Goal: Task Accomplishment & Management: Manage account settings

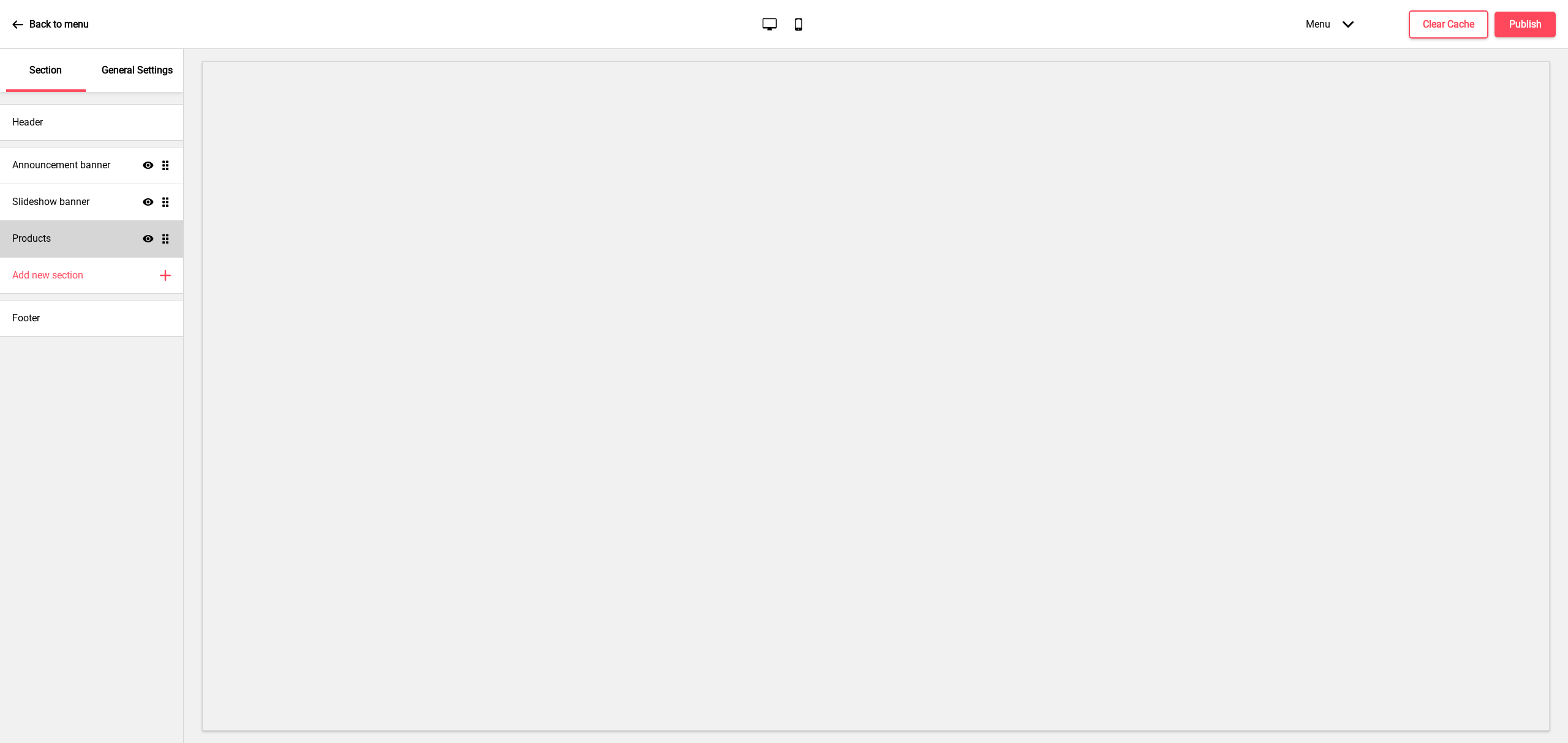
click at [111, 235] on div "Products Show Drag" at bounding box center [91, 239] width 184 height 37
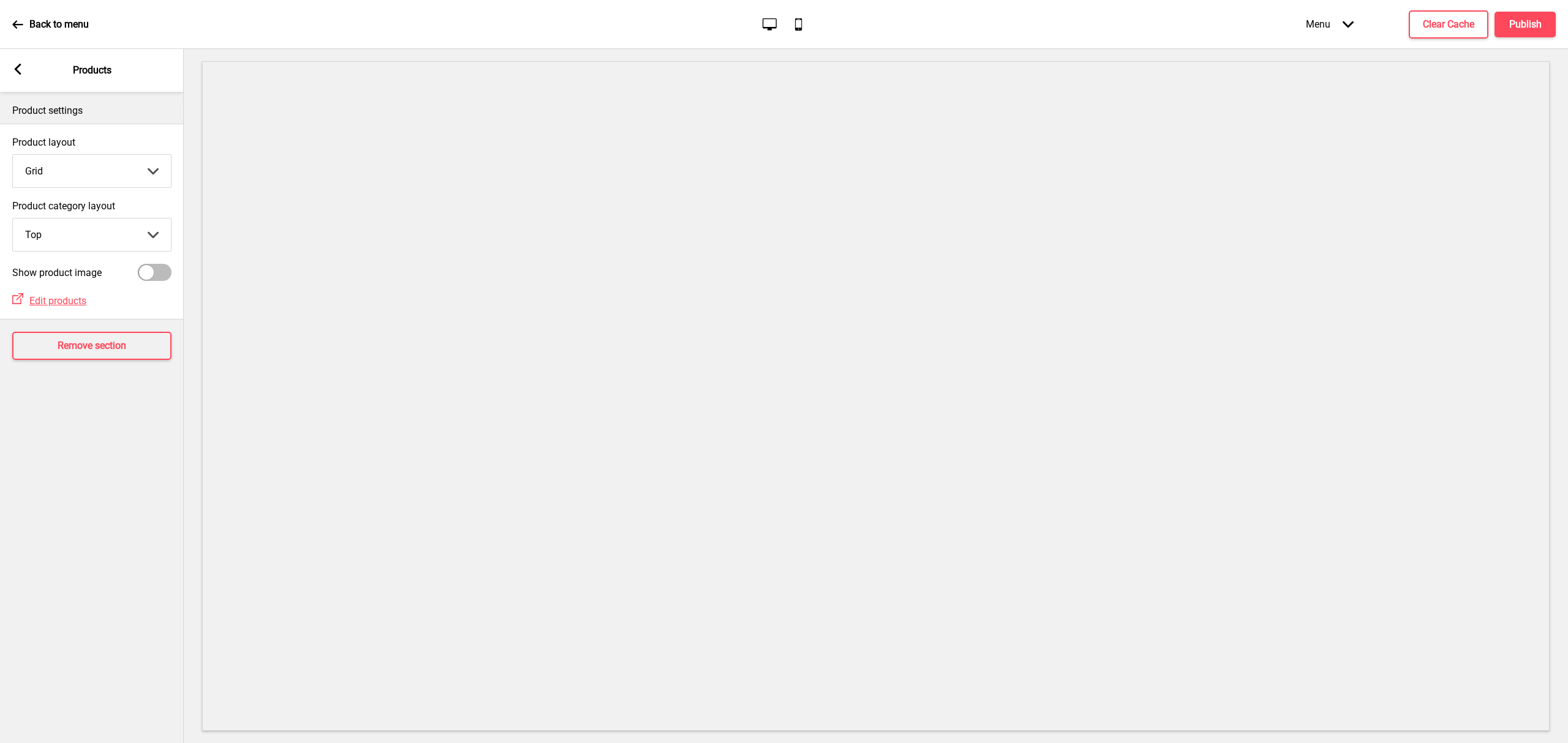
click at [153, 266] on div at bounding box center [154, 272] width 34 height 17
checkbox input "true"
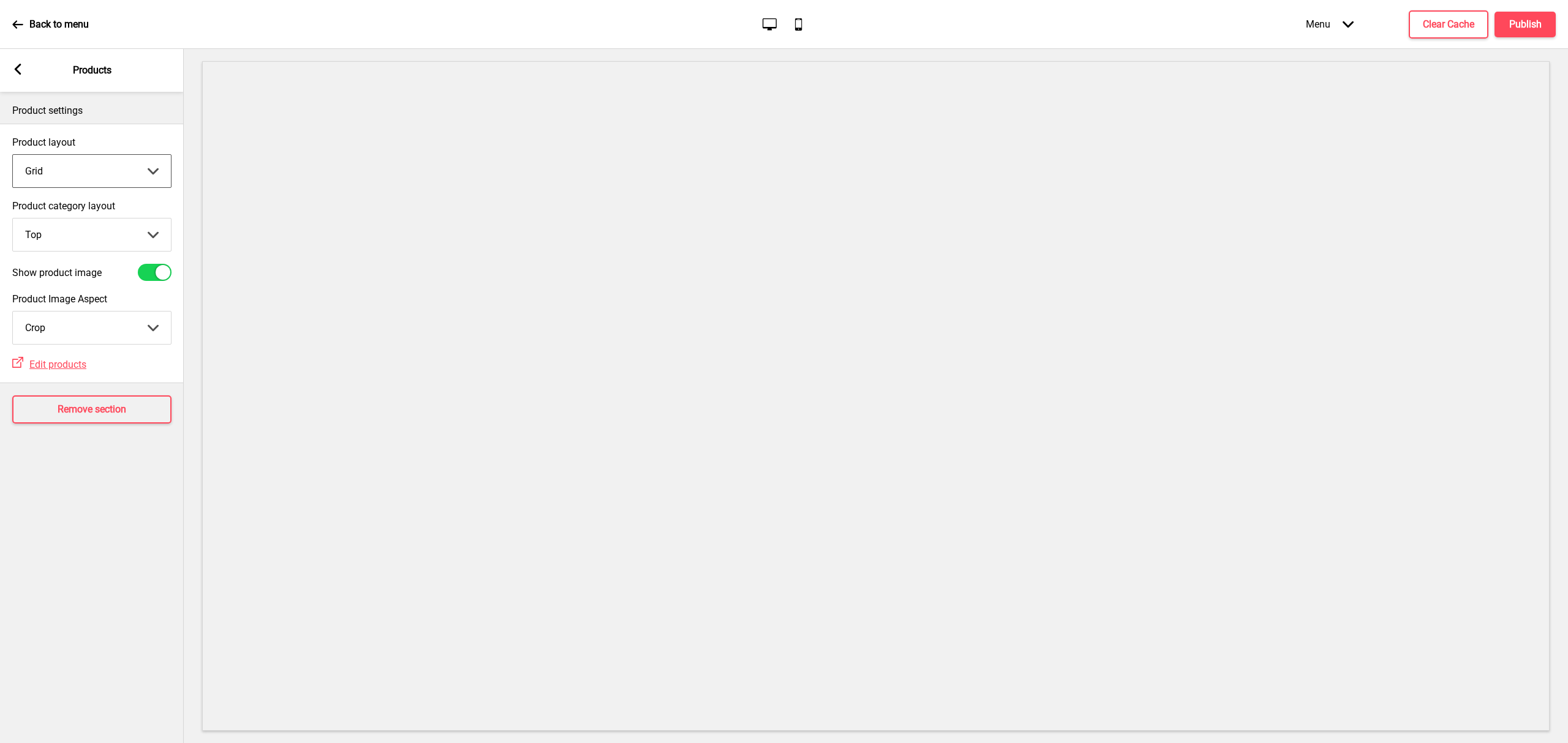
drag, startPoint x: 94, startPoint y: 172, endPoint x: 93, endPoint y: 186, distance: 14.0
click at [94, 172] on select "Grid List" at bounding box center [91, 171] width 158 height 33
select select "list"
click at [13, 155] on select "Grid List" at bounding box center [91, 171] width 158 height 33
click at [114, 327] on select "Crop Natural" at bounding box center [91, 328] width 158 height 33
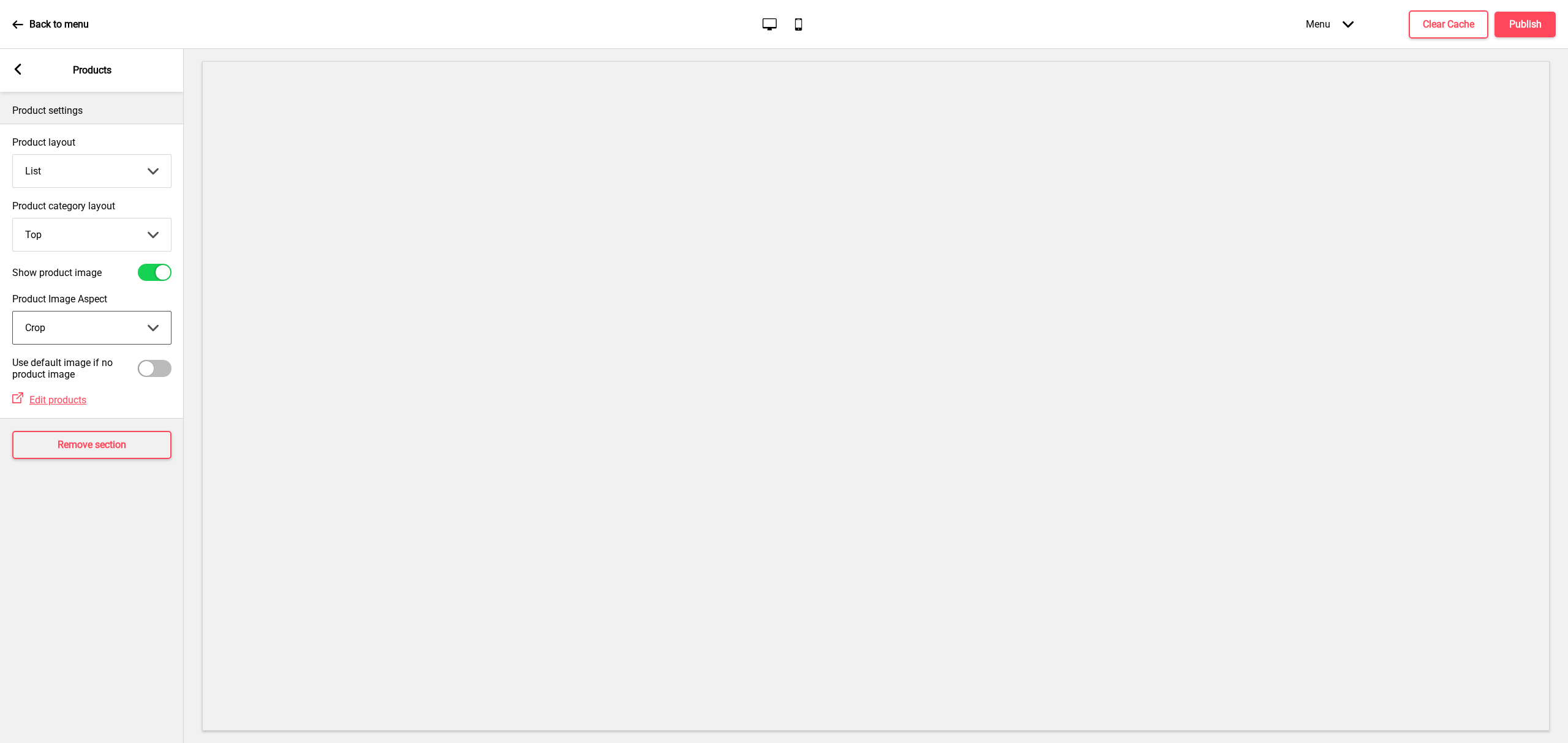
click at [13, 312] on select "Crop Natural" at bounding box center [91, 328] width 158 height 33
click at [106, 329] on select "Crop Natural" at bounding box center [91, 328] width 158 height 33
select select "cover"
click at [13, 312] on select "Crop Natural" at bounding box center [91, 328] width 158 height 33
click at [162, 370] on div at bounding box center [154, 369] width 34 height 17
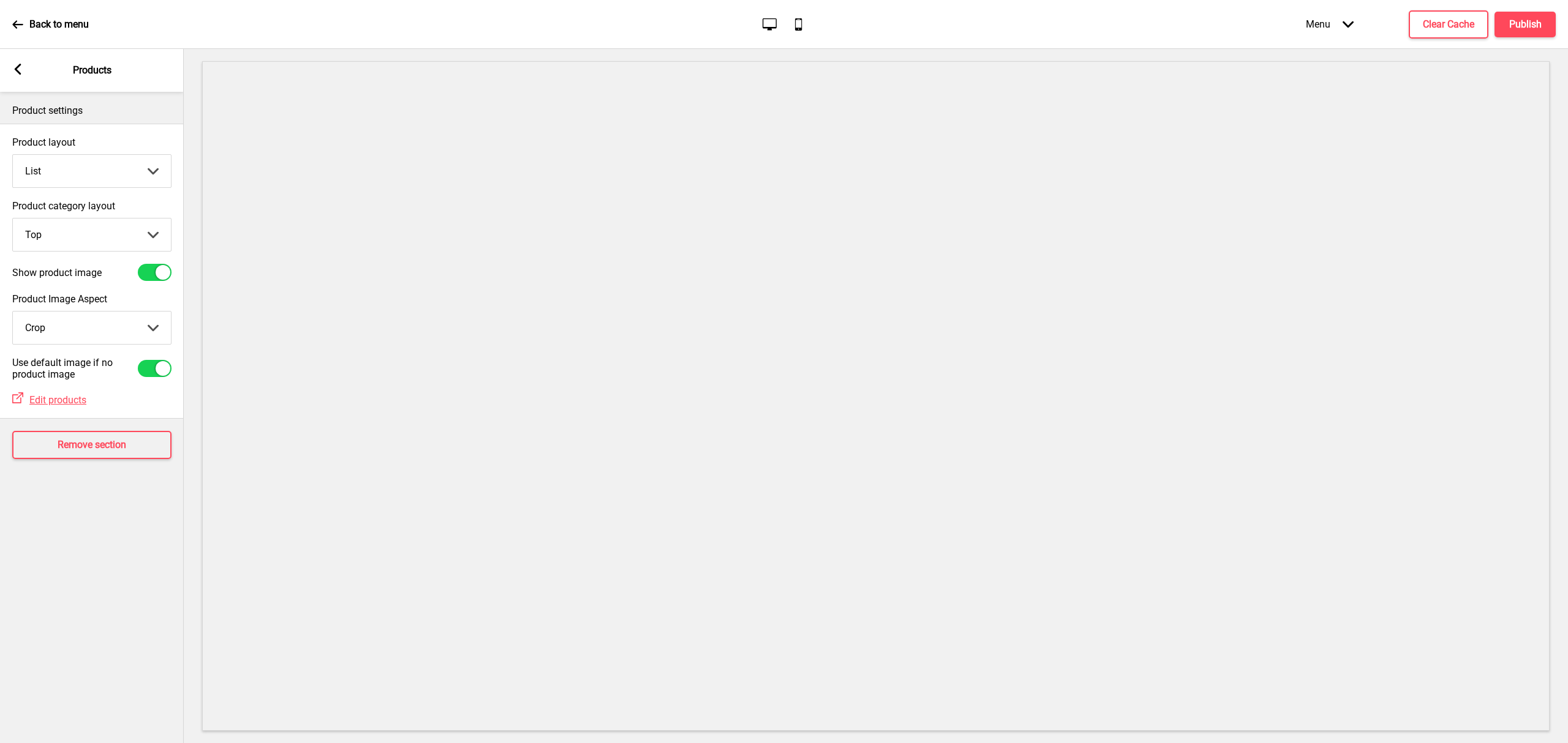
click at [162, 370] on div at bounding box center [163, 369] width 15 height 15
checkbox input "false"
click at [80, 175] on select "Grid List" at bounding box center [91, 171] width 158 height 33
click at [13, 155] on select "Grid List" at bounding box center [91, 171] width 158 height 33
click at [83, 152] on div "Product layout Grid Grid List Arrow down" at bounding box center [92, 162] width 159 height 51
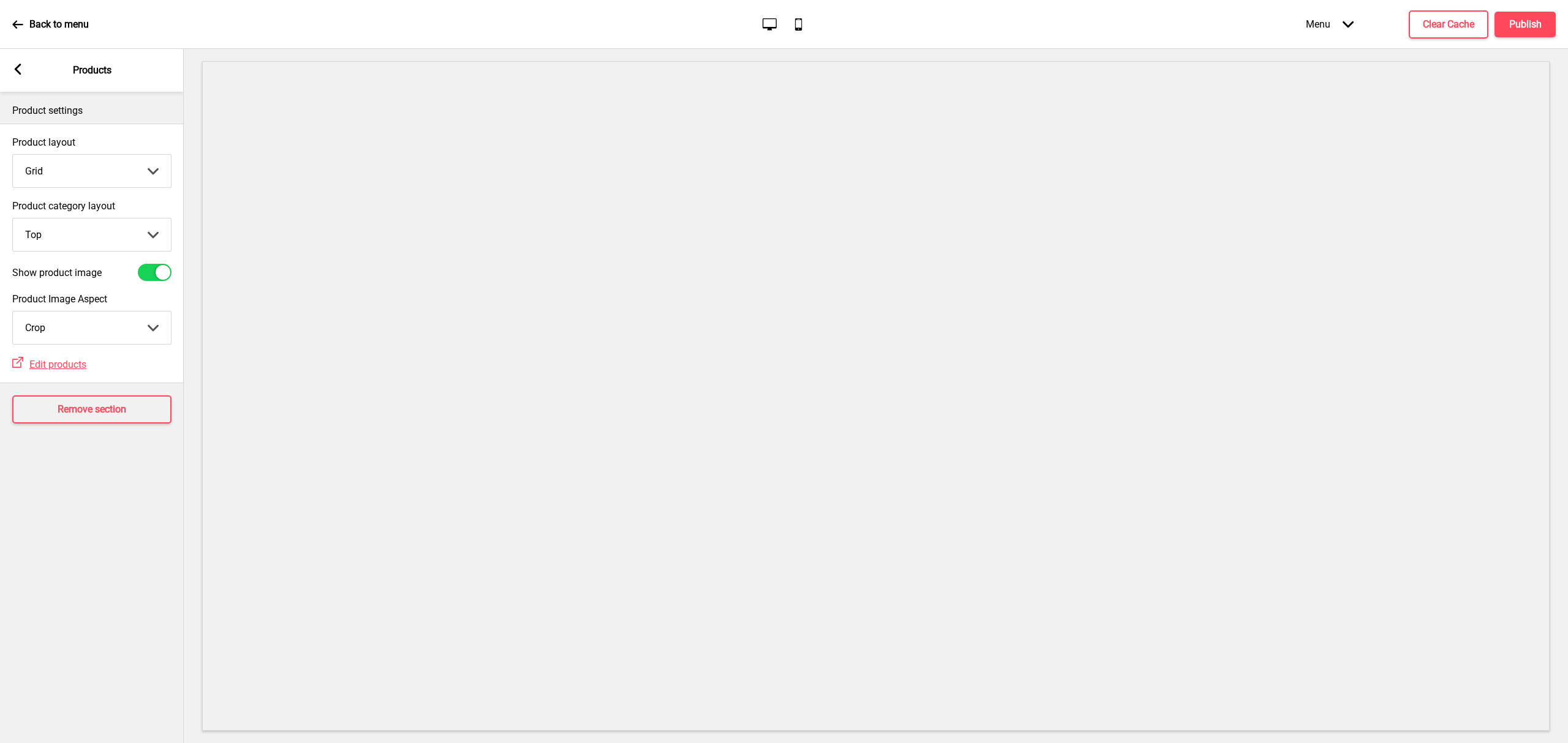
click at [81, 162] on select "Grid List" at bounding box center [91, 171] width 158 height 33
select select "list"
click at [13, 155] on select "Grid List" at bounding box center [91, 171] width 158 height 33
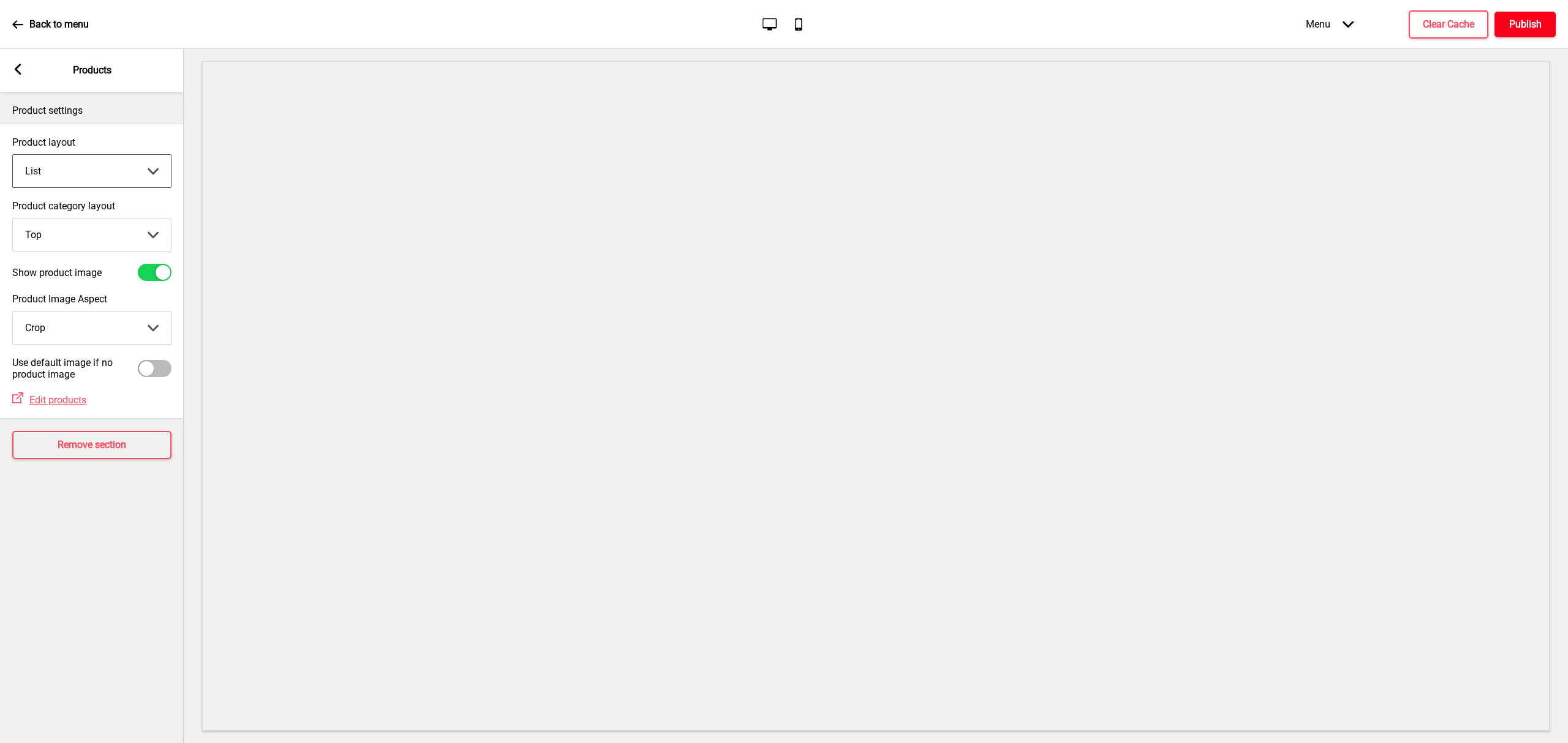
click at [1530, 29] on h4 "Publish" at bounding box center [1525, 24] width 33 height 13
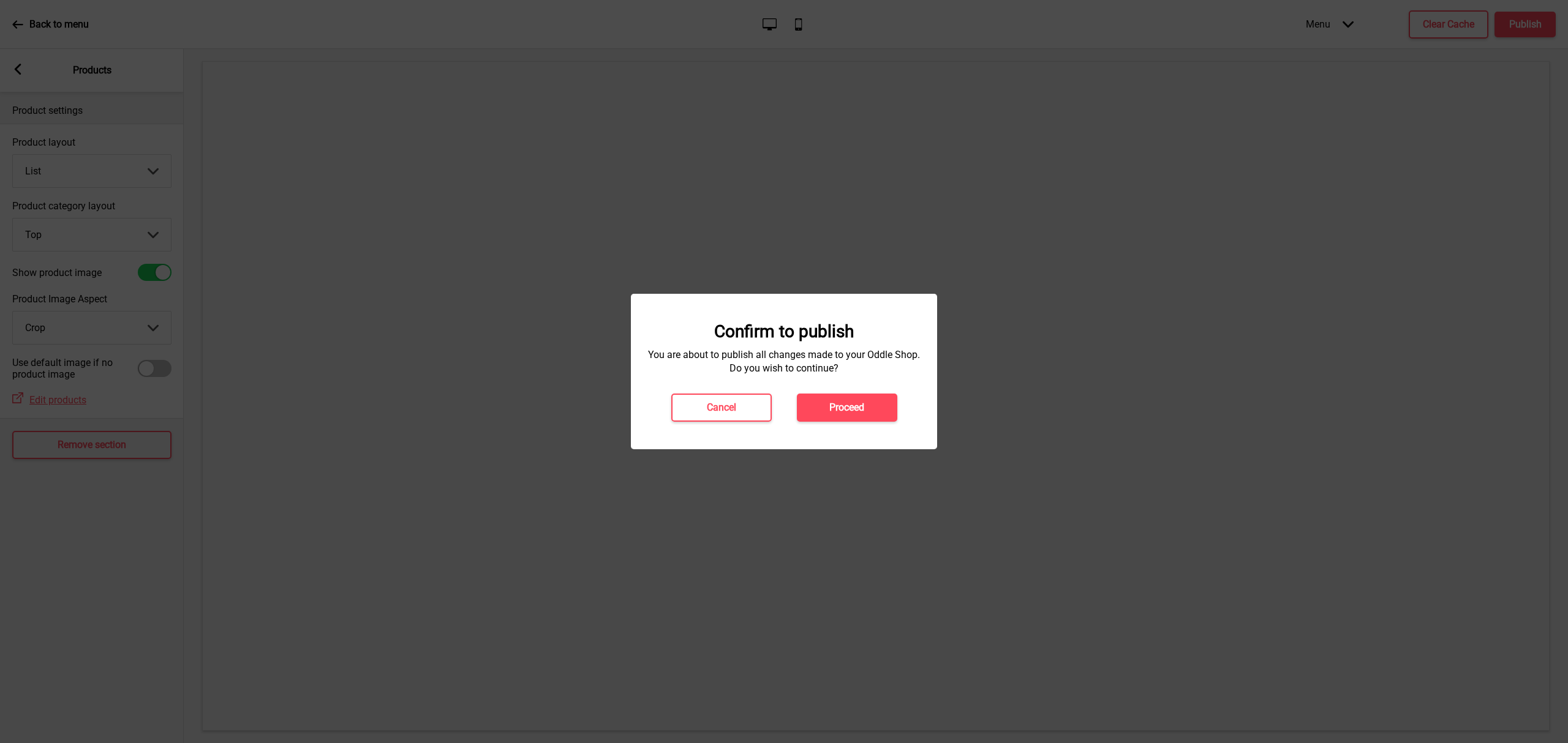
click at [859, 402] on h4 "Proceed" at bounding box center [847, 408] width 35 height 13
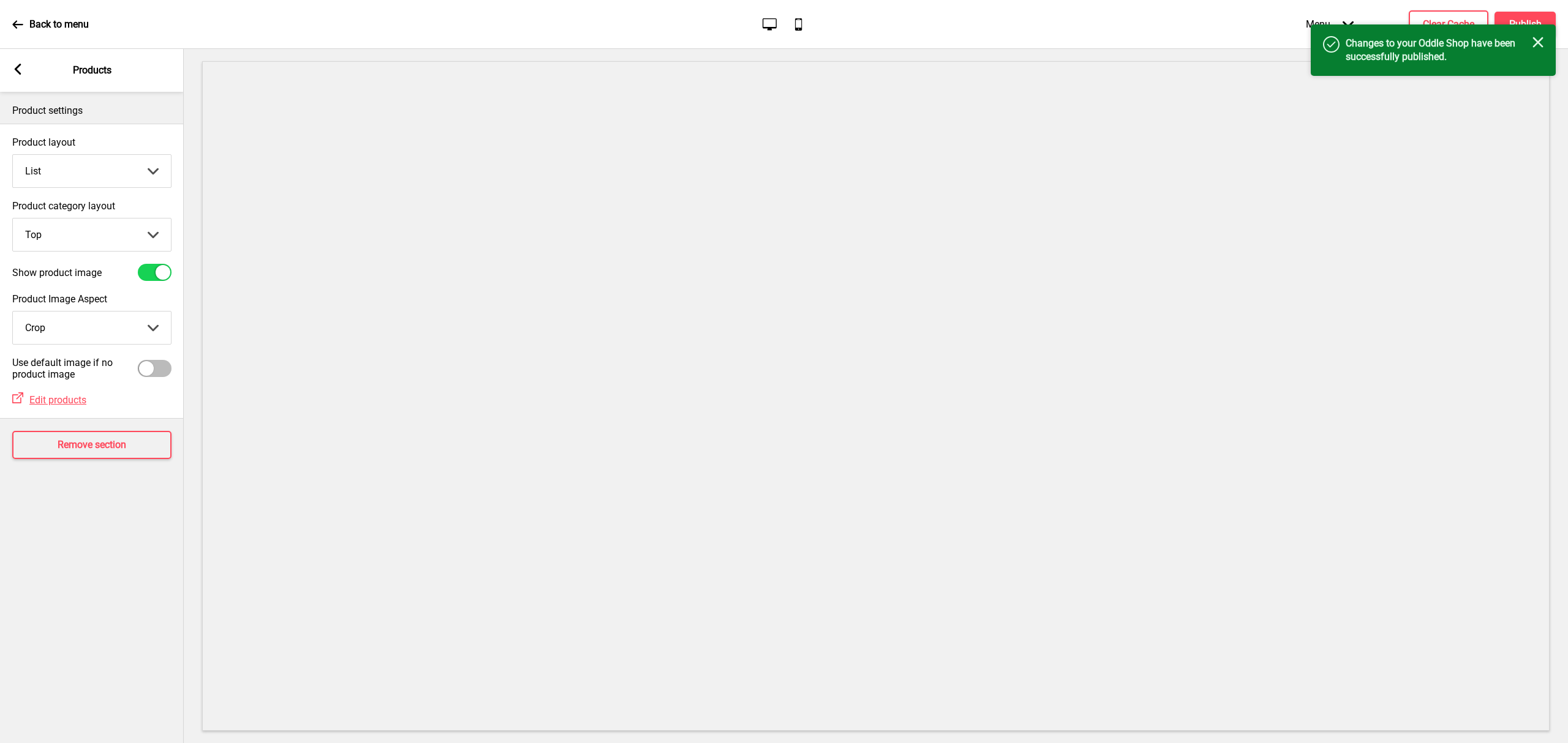
click at [13, 64] on rect at bounding box center [18, 69] width 11 height 11
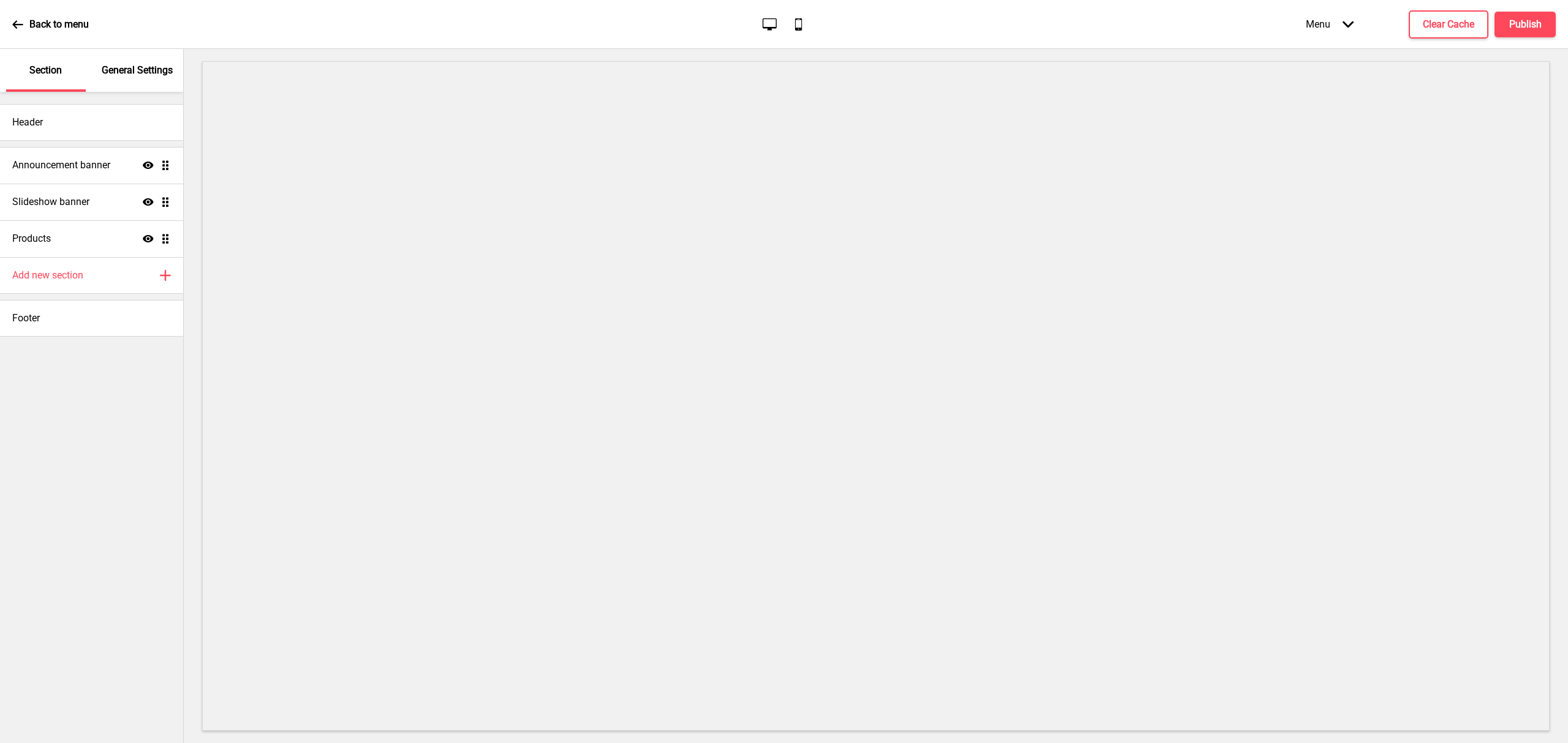
click at [40, 16] on div "Back to menu" at bounding box center [50, 24] width 76 height 33
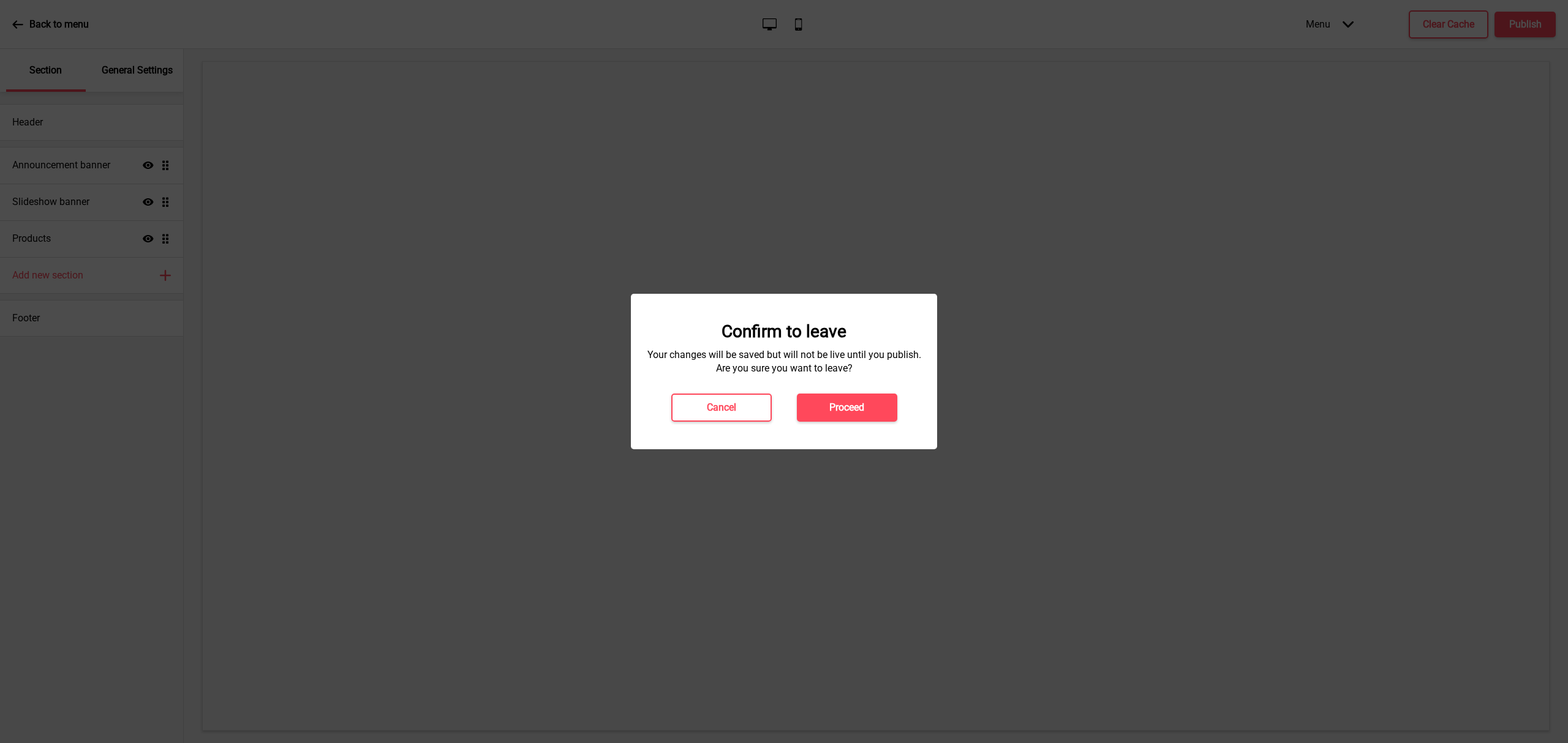
click at [885, 409] on button "Proceed" at bounding box center [847, 408] width 101 height 28
